Goal: Task Accomplishment & Management: Use online tool/utility

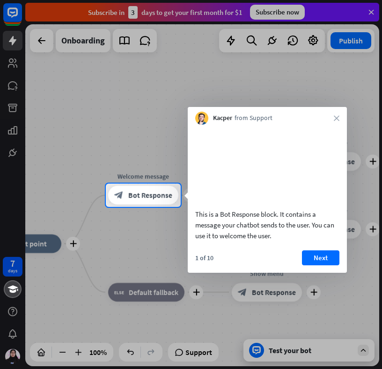
click at [370, 12] on div at bounding box center [191, 92] width 382 height 184
click at [331, 116] on div "Kacper from Support close" at bounding box center [266, 116] width 159 height 18
click at [337, 115] on div "Kacper from Support close" at bounding box center [266, 116] width 159 height 18
click at [335, 116] on icon "close" at bounding box center [336, 118] width 6 height 6
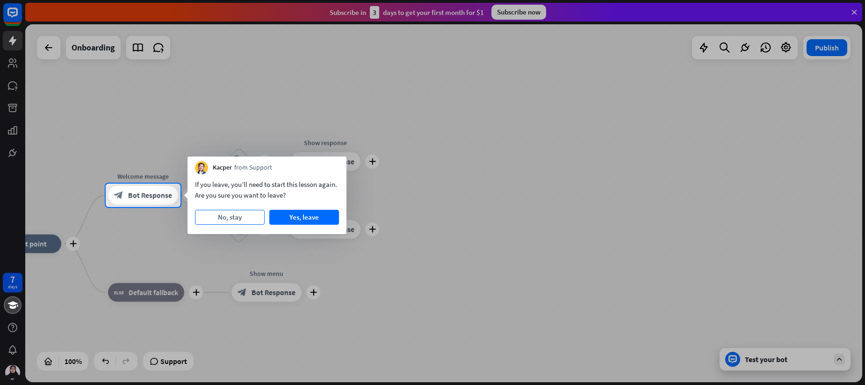
click at [230, 213] on button "No, stay" at bounding box center [230, 217] width 70 height 15
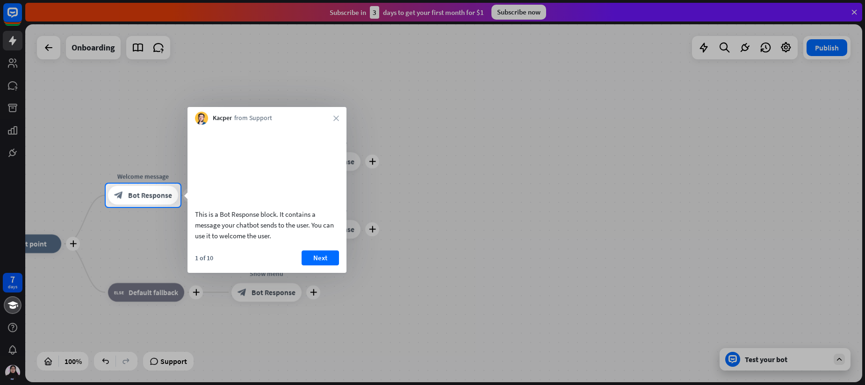
click at [333, 117] on div "Kacper from Support close" at bounding box center [266, 116] width 159 height 18
click at [338, 118] on icon "close" at bounding box center [336, 118] width 6 height 6
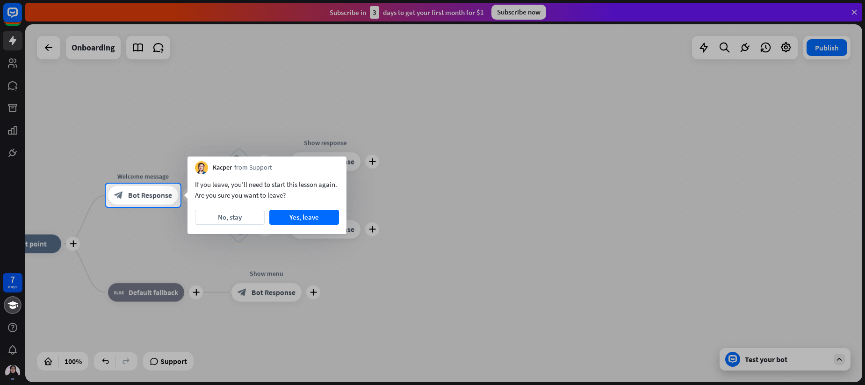
click at [50, 47] on div at bounding box center [432, 92] width 865 height 184
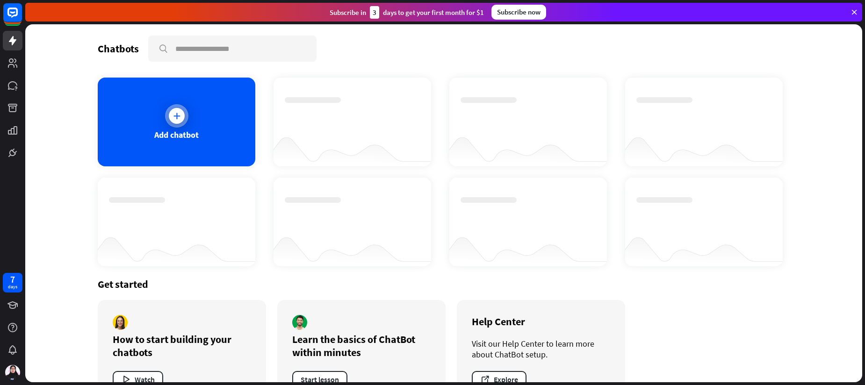
click at [190, 114] on div "Add chatbot" at bounding box center [177, 122] width 158 height 89
click at [16, 4] on rect at bounding box center [12, 12] width 21 height 21
